Goal: Check status: Check status

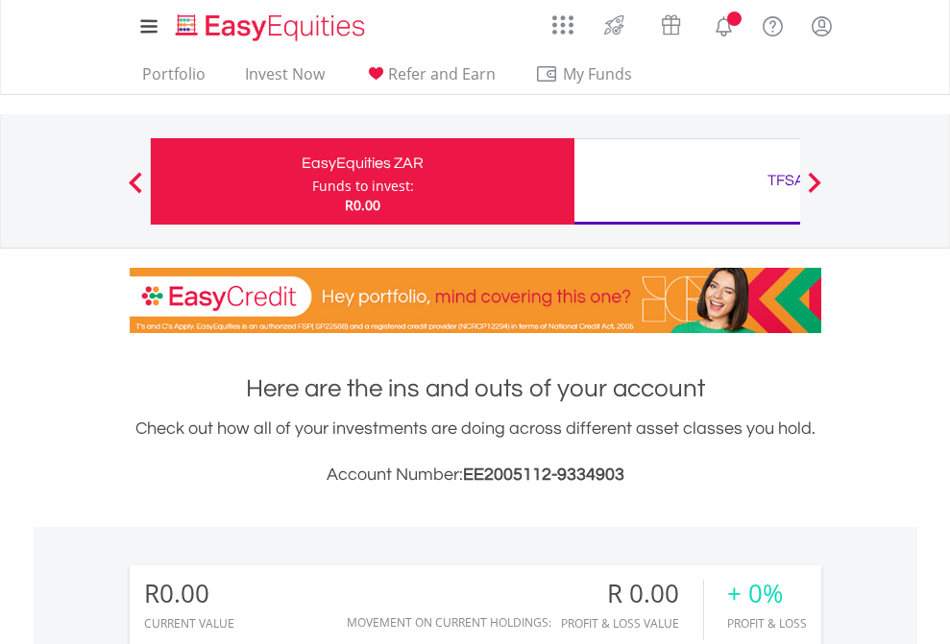
scroll to position [184, 302]
click at [312, 181] on div "Funds to invest:" at bounding box center [363, 186] width 102 height 19
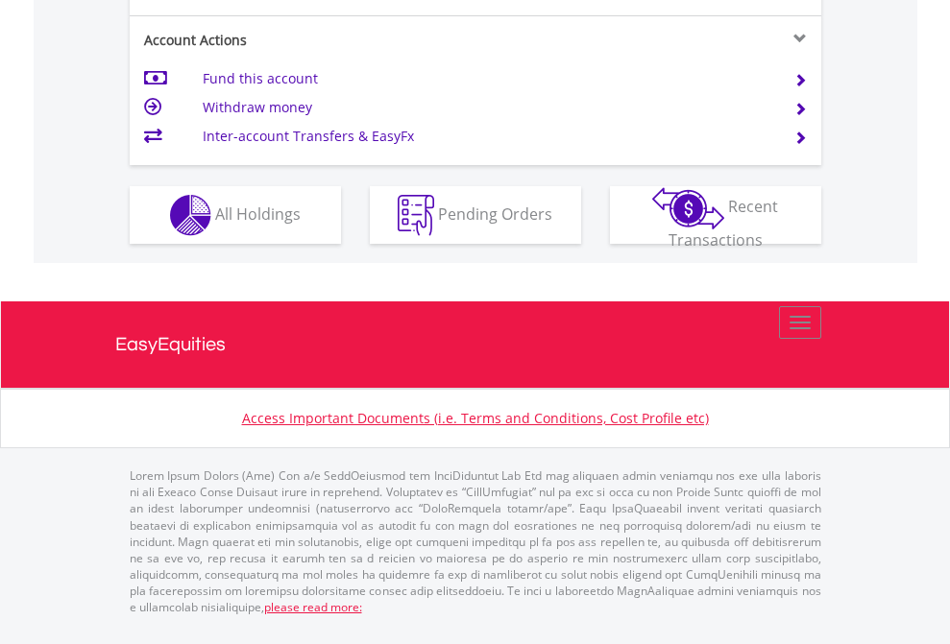
scroll to position [1841, 0]
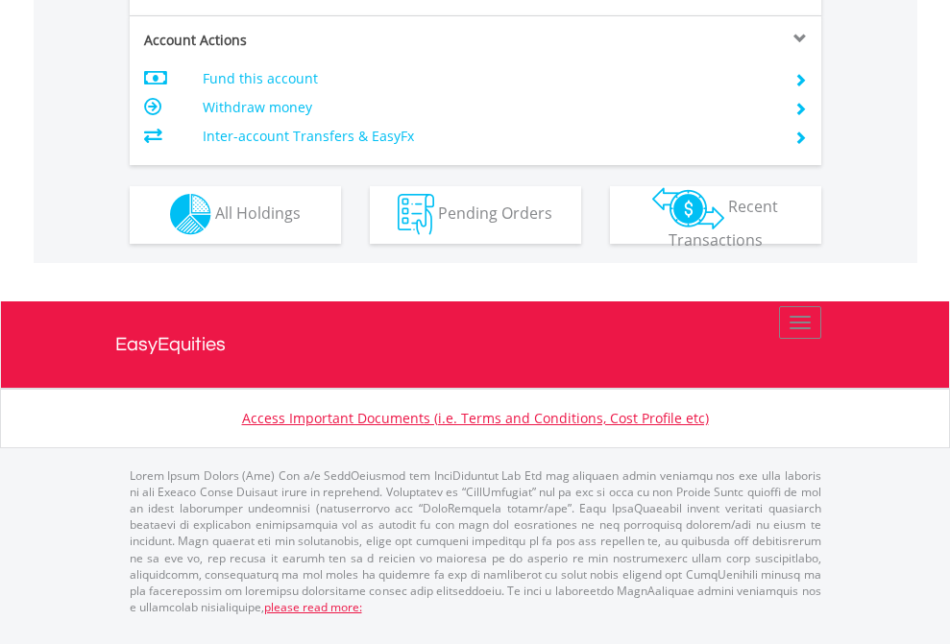
scroll to position [1796, 0]
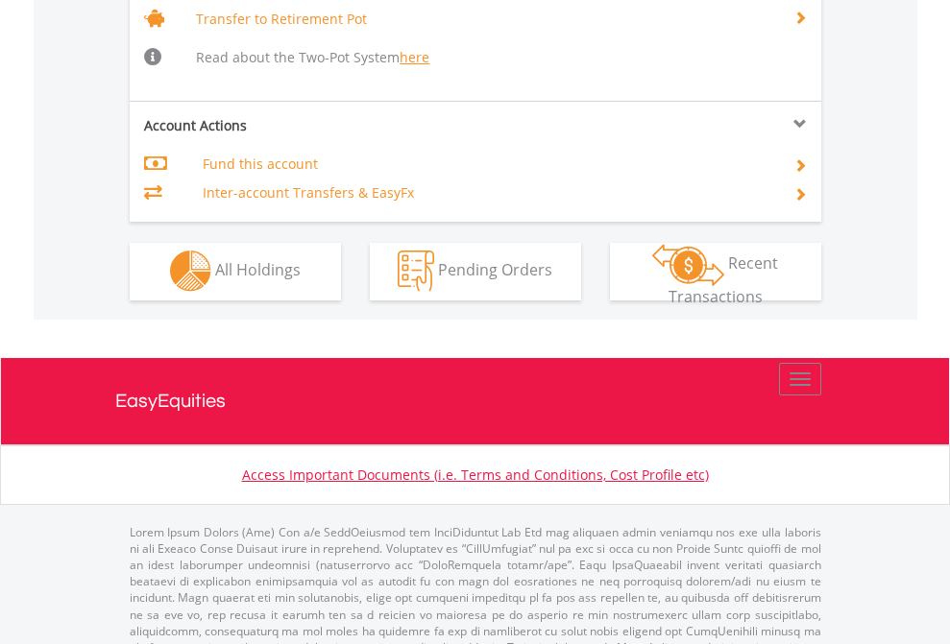
scroll to position [1908, 0]
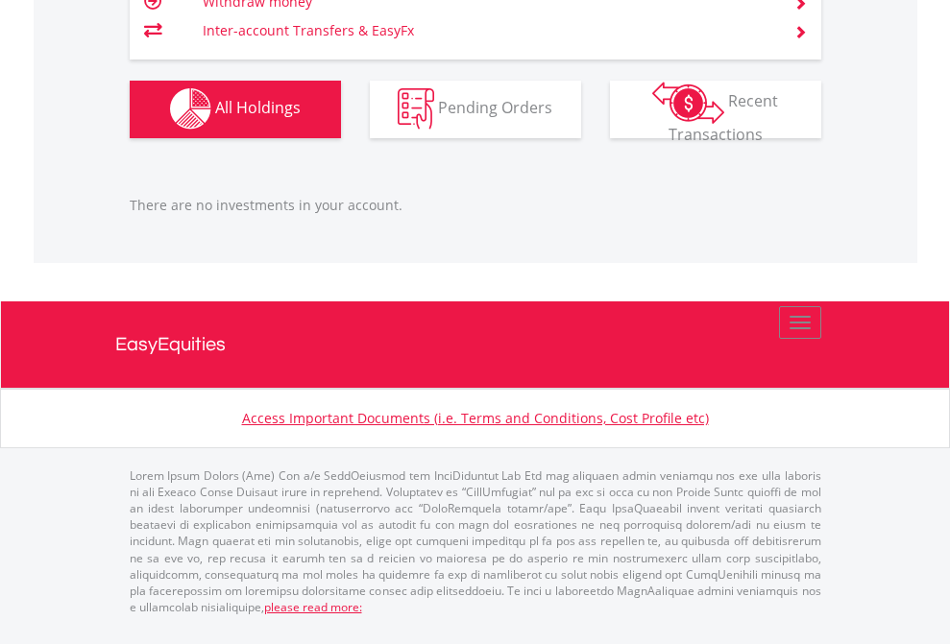
scroll to position [184, 302]
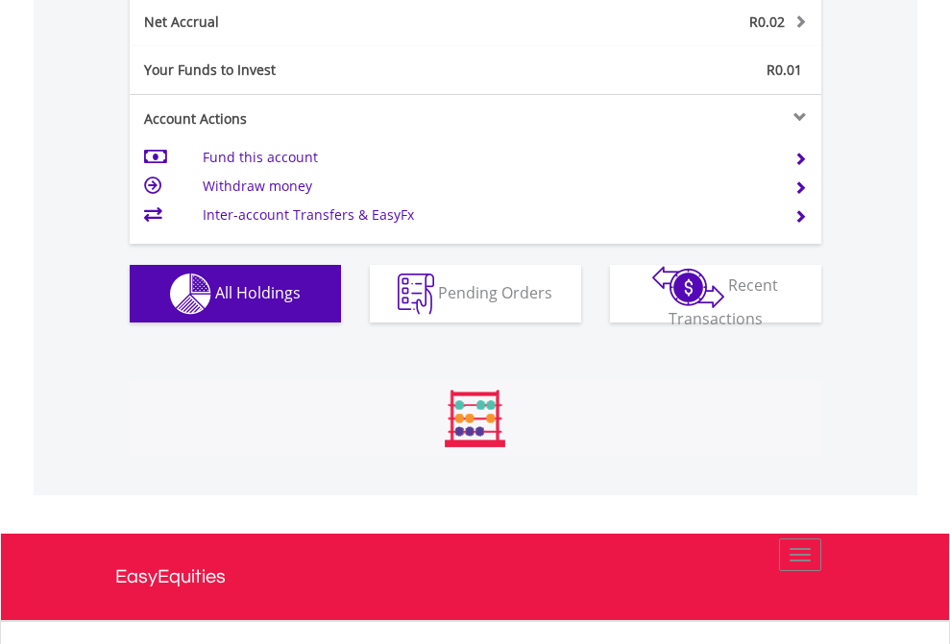
scroll to position [184, 302]
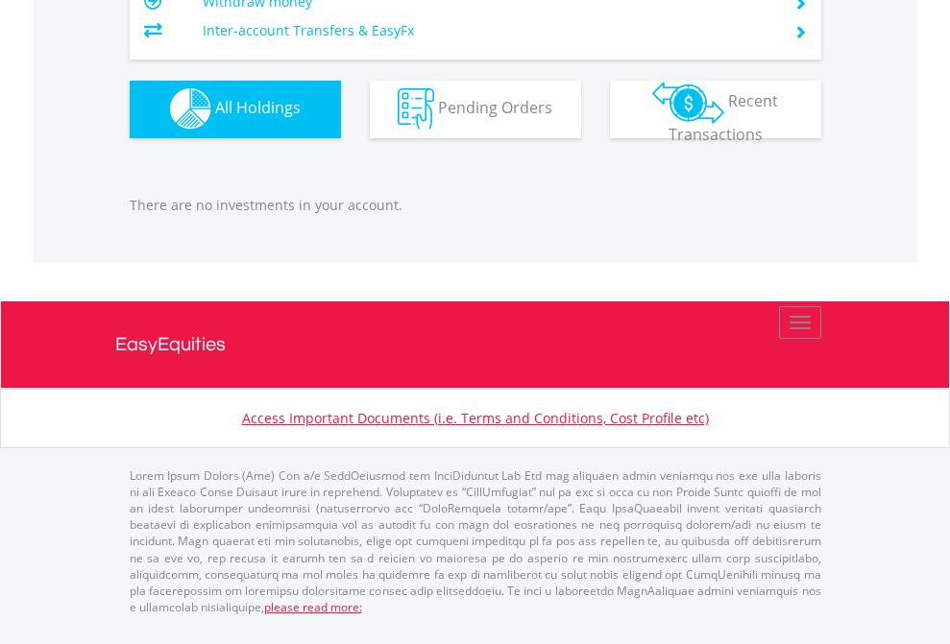
scroll to position [184, 302]
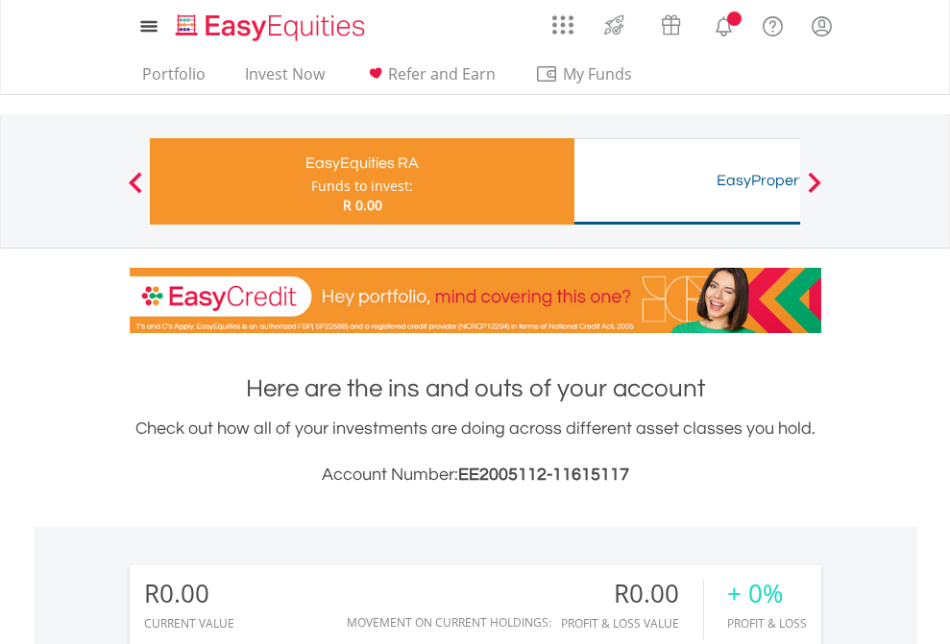
scroll to position [184, 302]
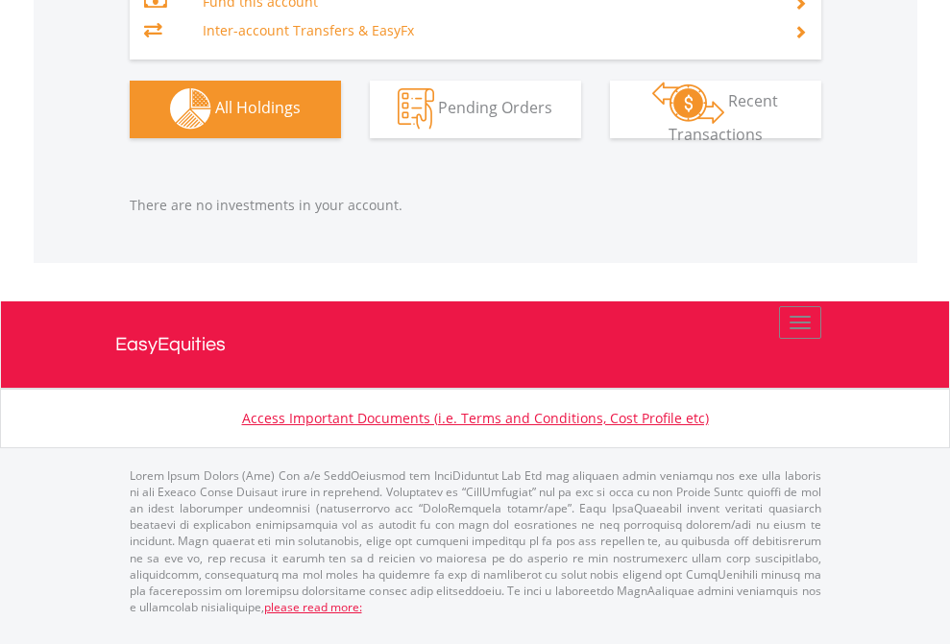
scroll to position [1901, 0]
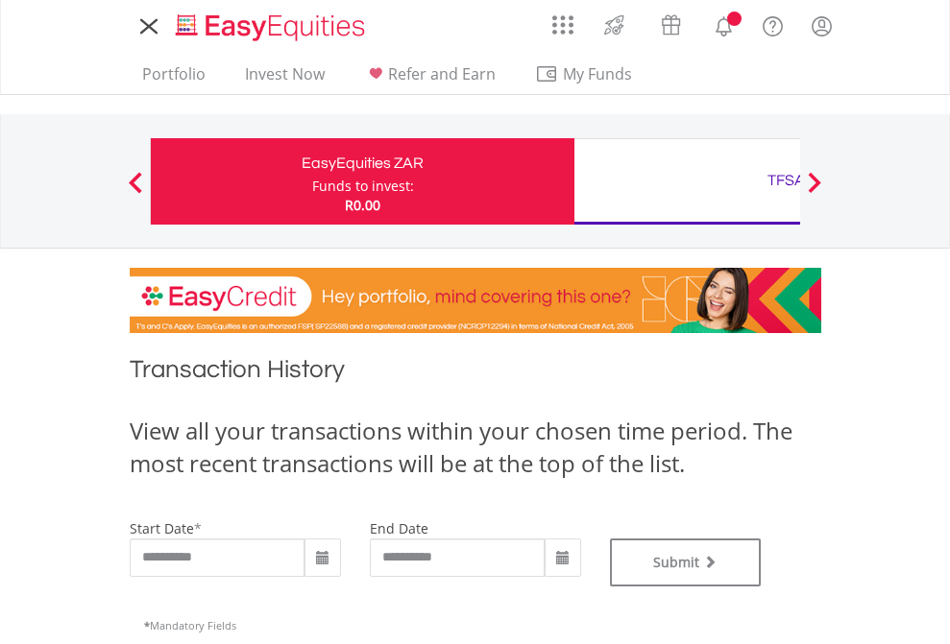
type input "**********"
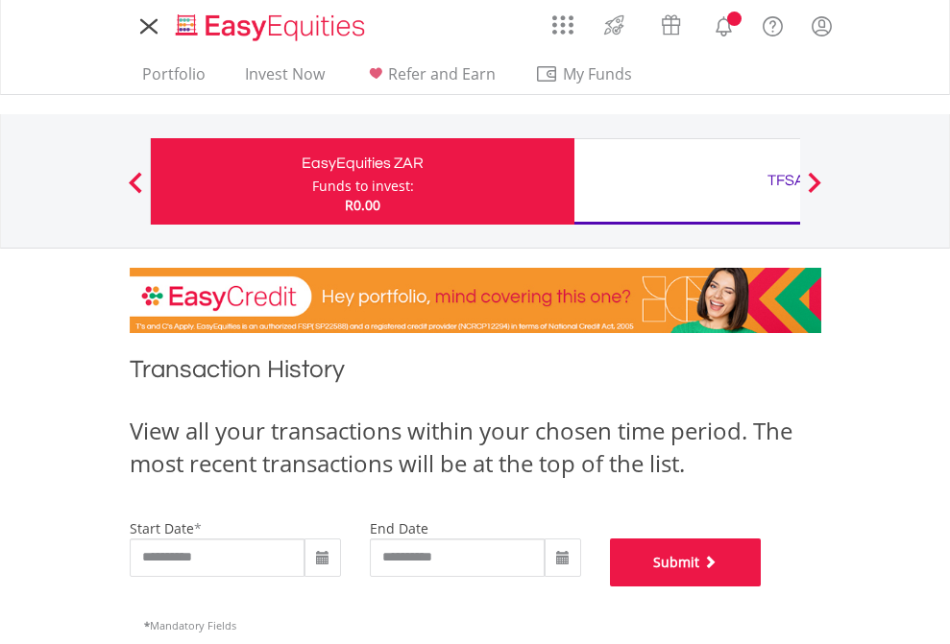
click at [761, 587] on button "Submit" at bounding box center [686, 563] width 152 height 48
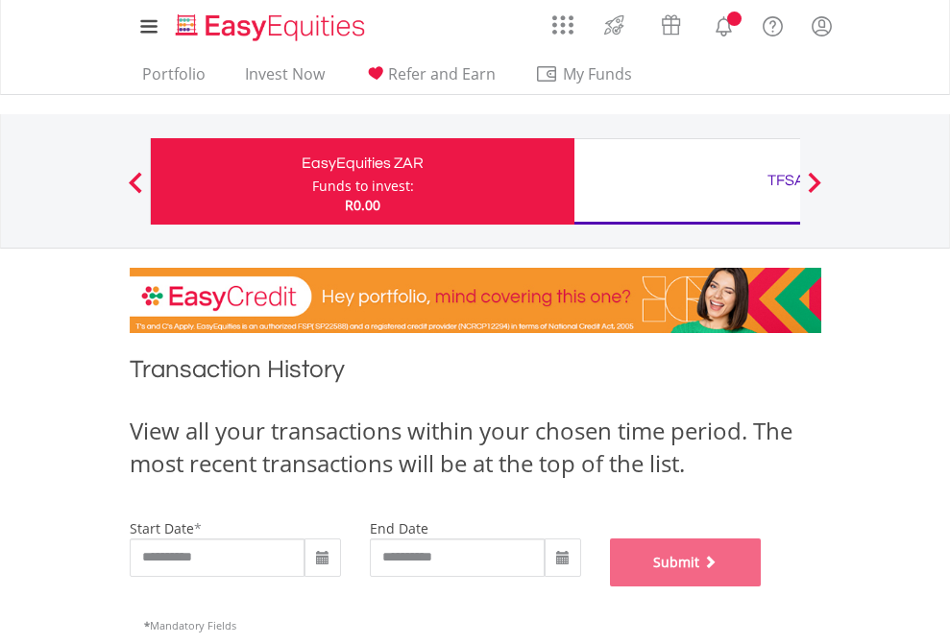
scroll to position [779, 0]
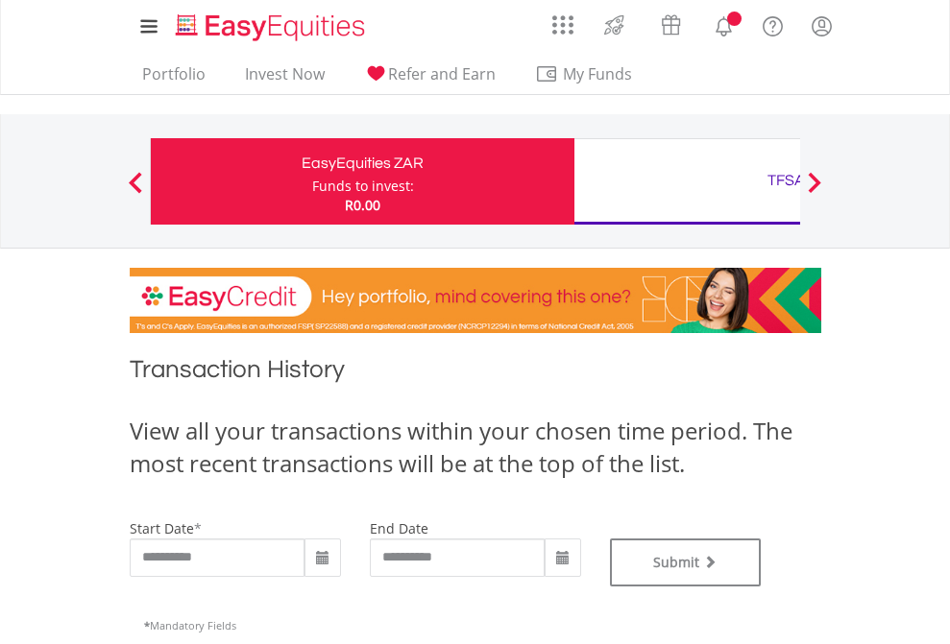
click at [687, 181] on div "TFSA" at bounding box center [786, 180] width 400 height 27
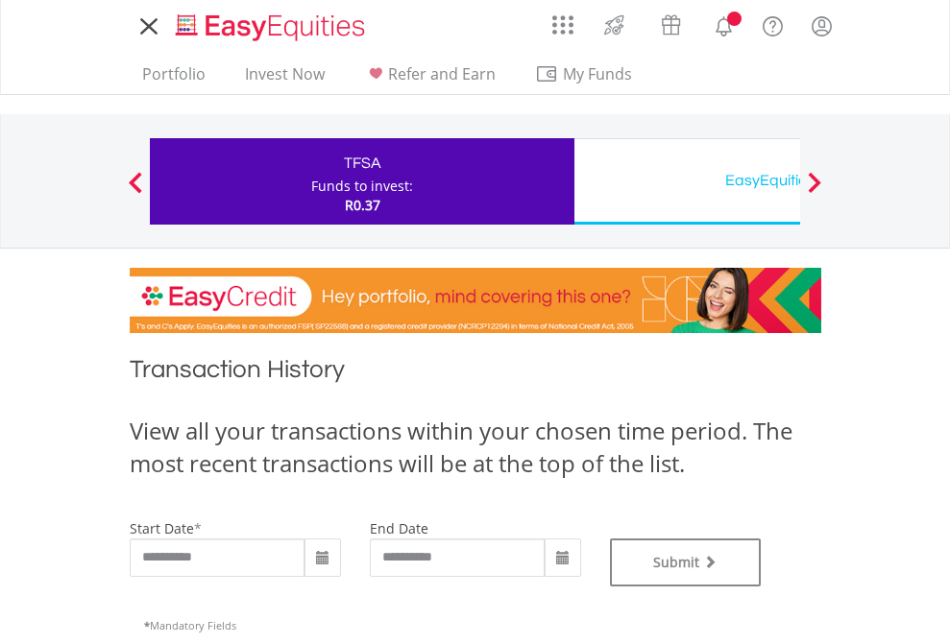
type input "**********"
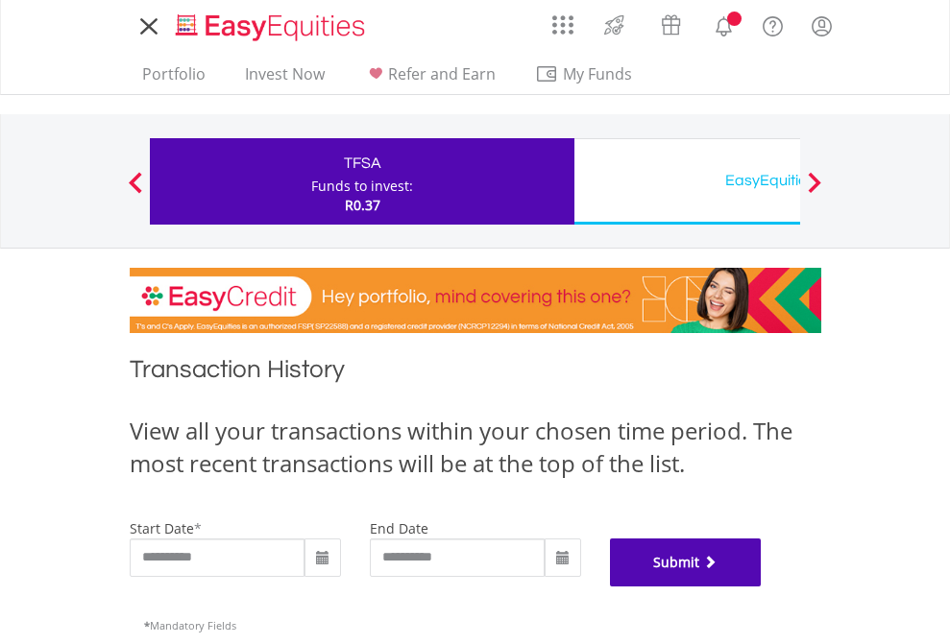
click at [761, 587] on button "Submit" at bounding box center [686, 563] width 152 height 48
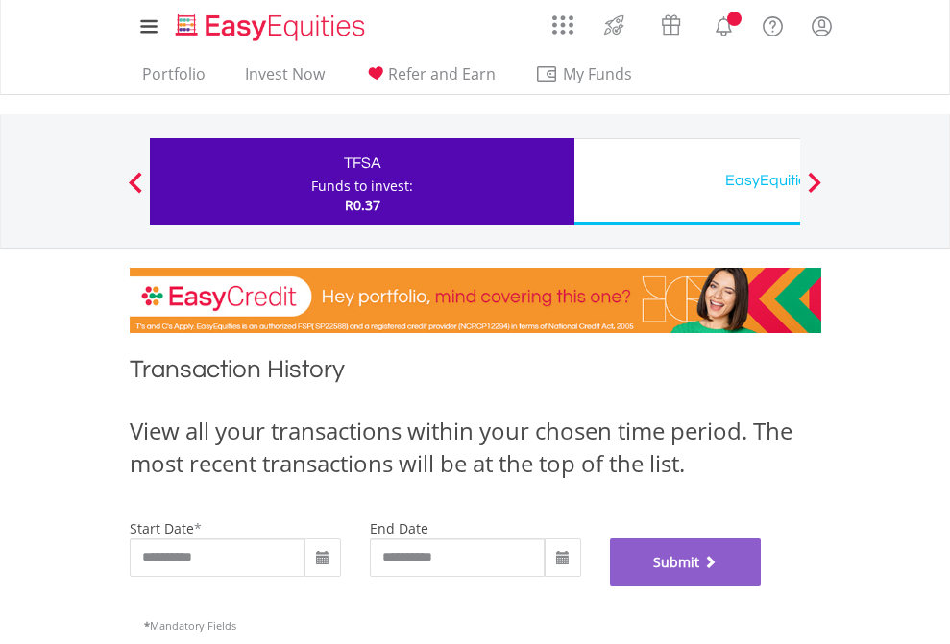
scroll to position [779, 0]
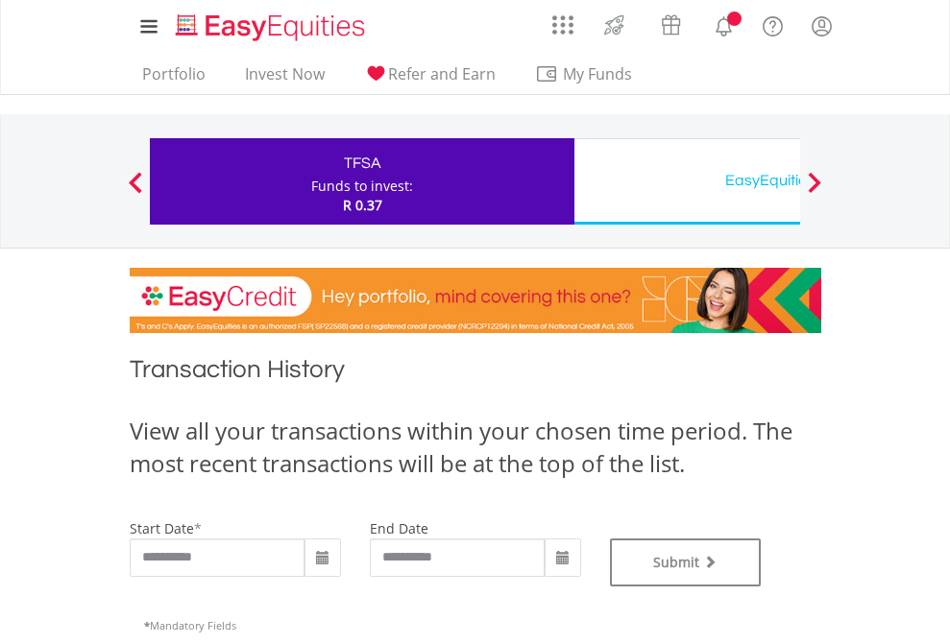
click at [687, 181] on div "EasyEquities USD" at bounding box center [786, 180] width 400 height 27
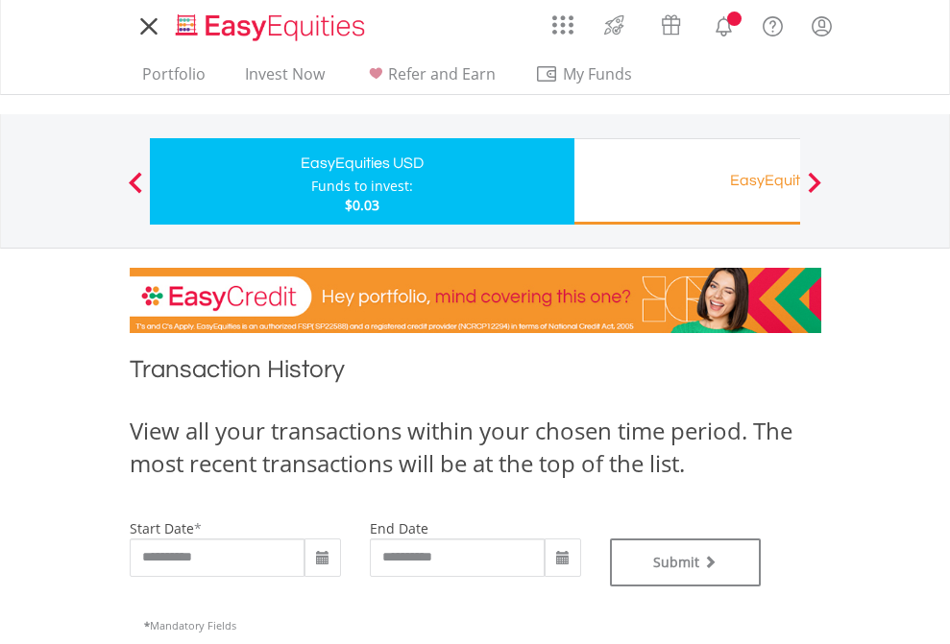
type input "**********"
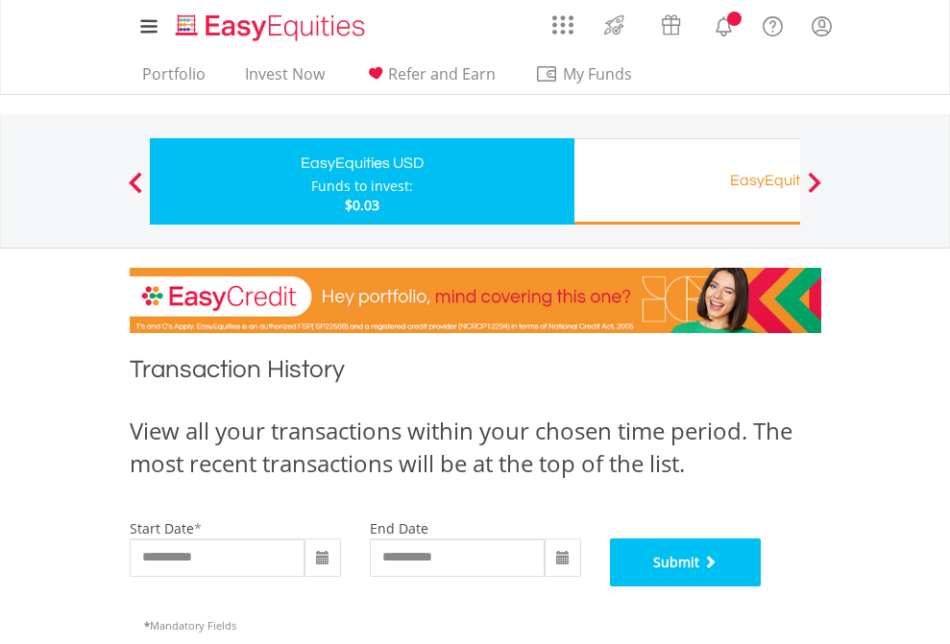
click at [761, 587] on button "Submit" at bounding box center [686, 563] width 152 height 48
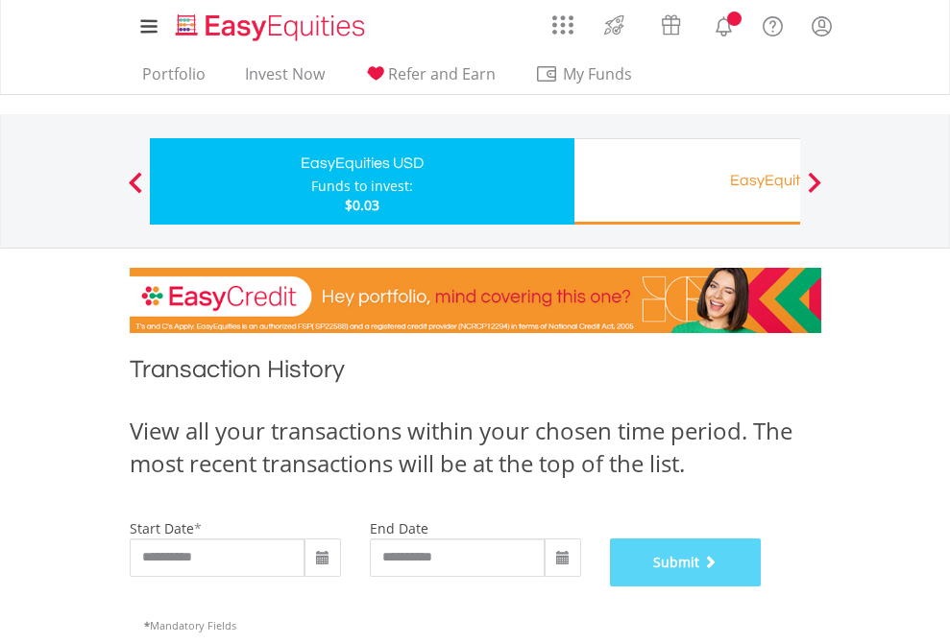
scroll to position [779, 0]
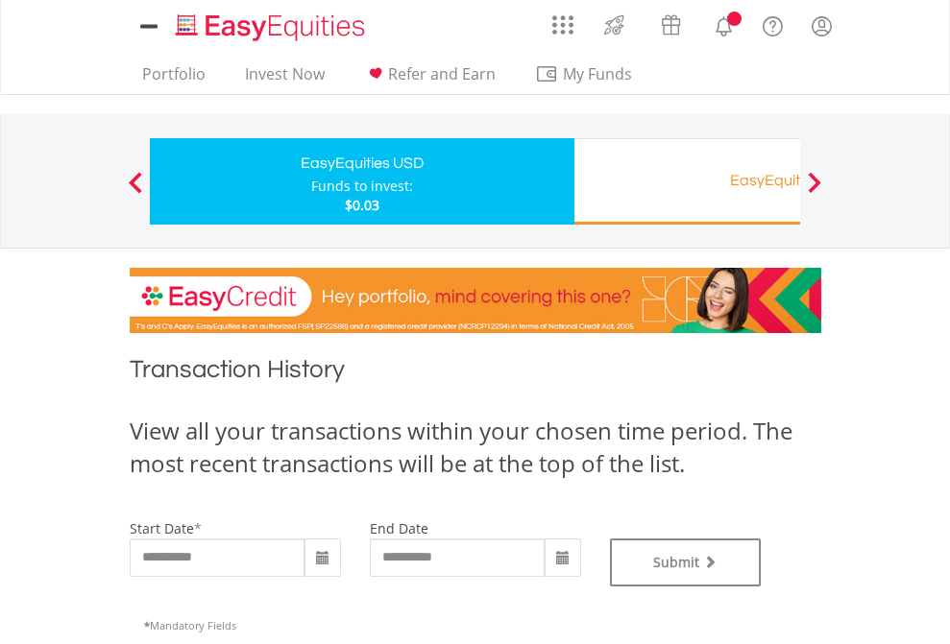
click at [687, 181] on div "EasyEquities RA" at bounding box center [786, 180] width 400 height 27
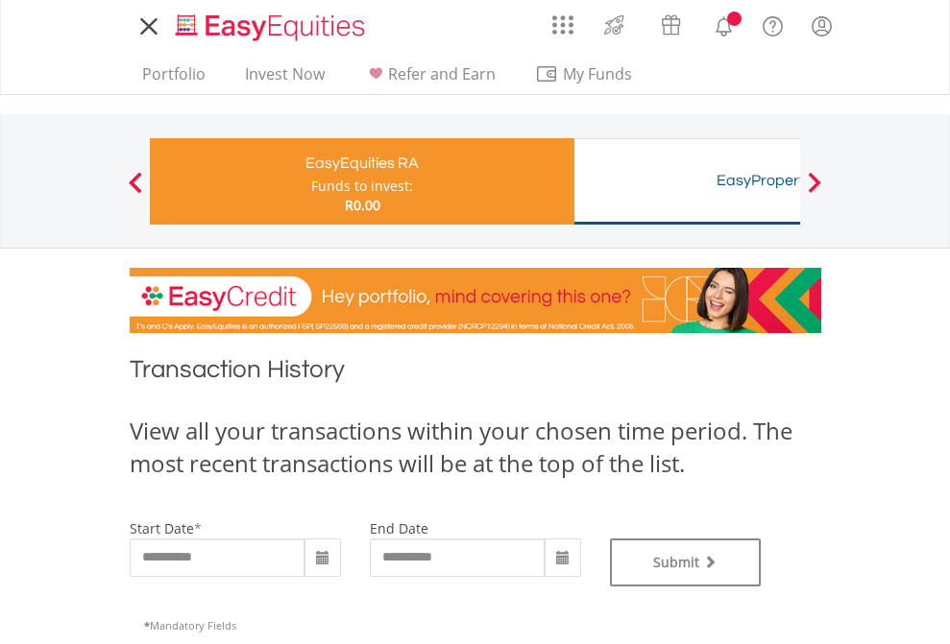
type input "**********"
